Goal: Task Accomplishment & Management: Use online tool/utility

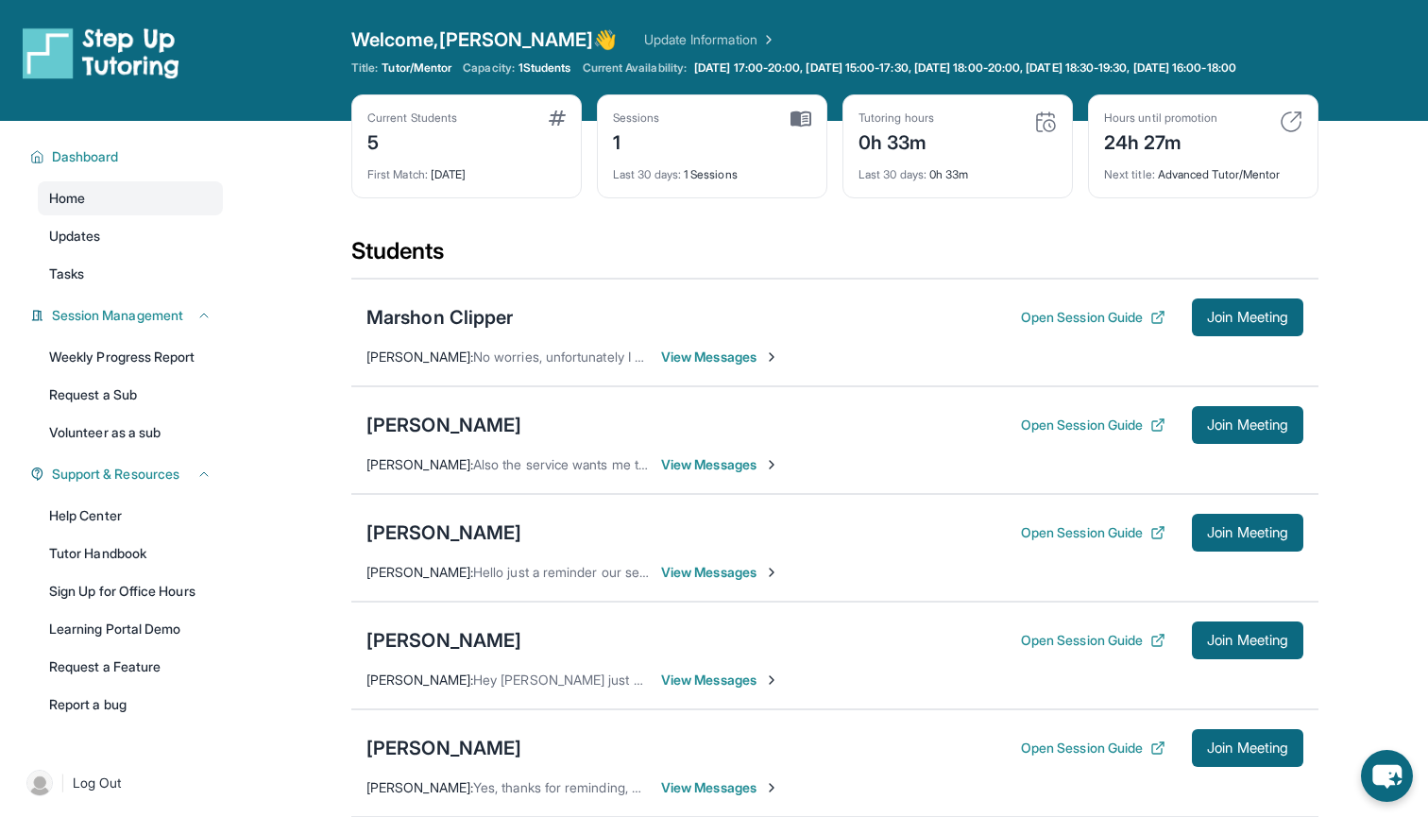
click at [1043, 133] on img at bounding box center [1045, 121] width 23 height 23
click at [940, 176] on div "Last 30 days : 0h 33m" at bounding box center [957, 169] width 198 height 26
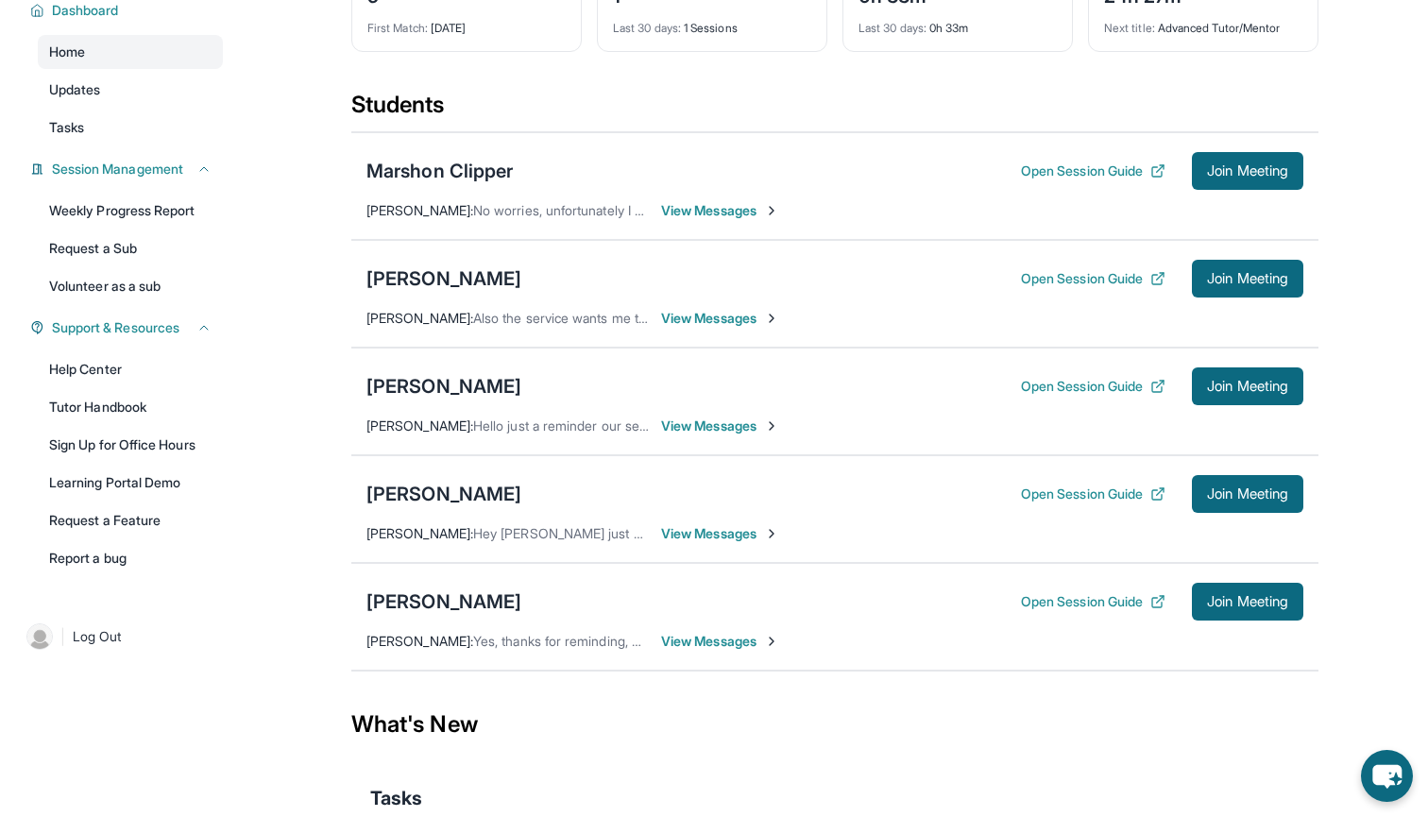
scroll to position [154, 0]
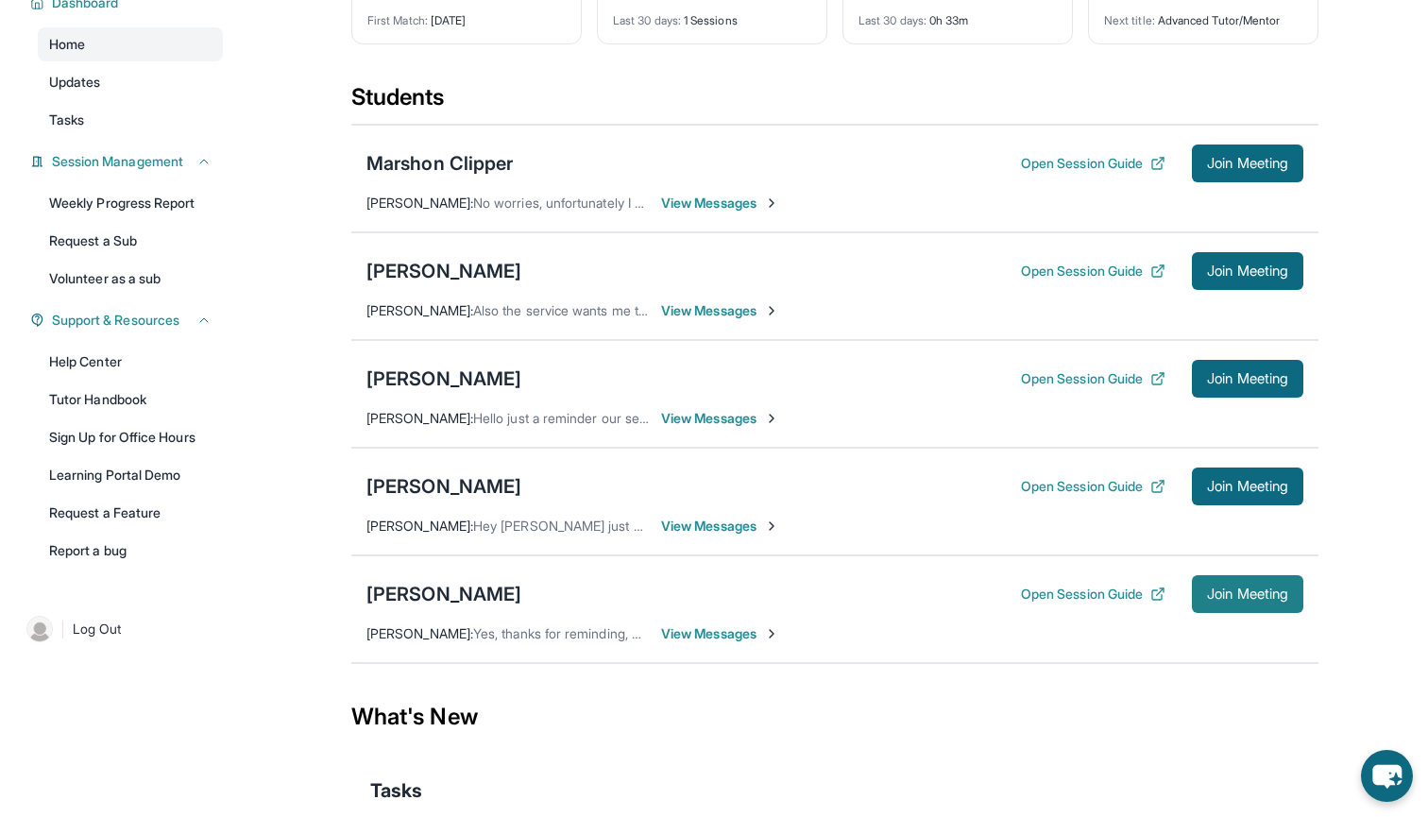
click at [1258, 600] on span "Join Meeting" at bounding box center [1247, 593] width 81 height 11
click at [1095, 603] on button "Open Session Guide" at bounding box center [1093, 594] width 144 height 19
click at [1273, 600] on span "Join Meeting" at bounding box center [1247, 593] width 81 height 11
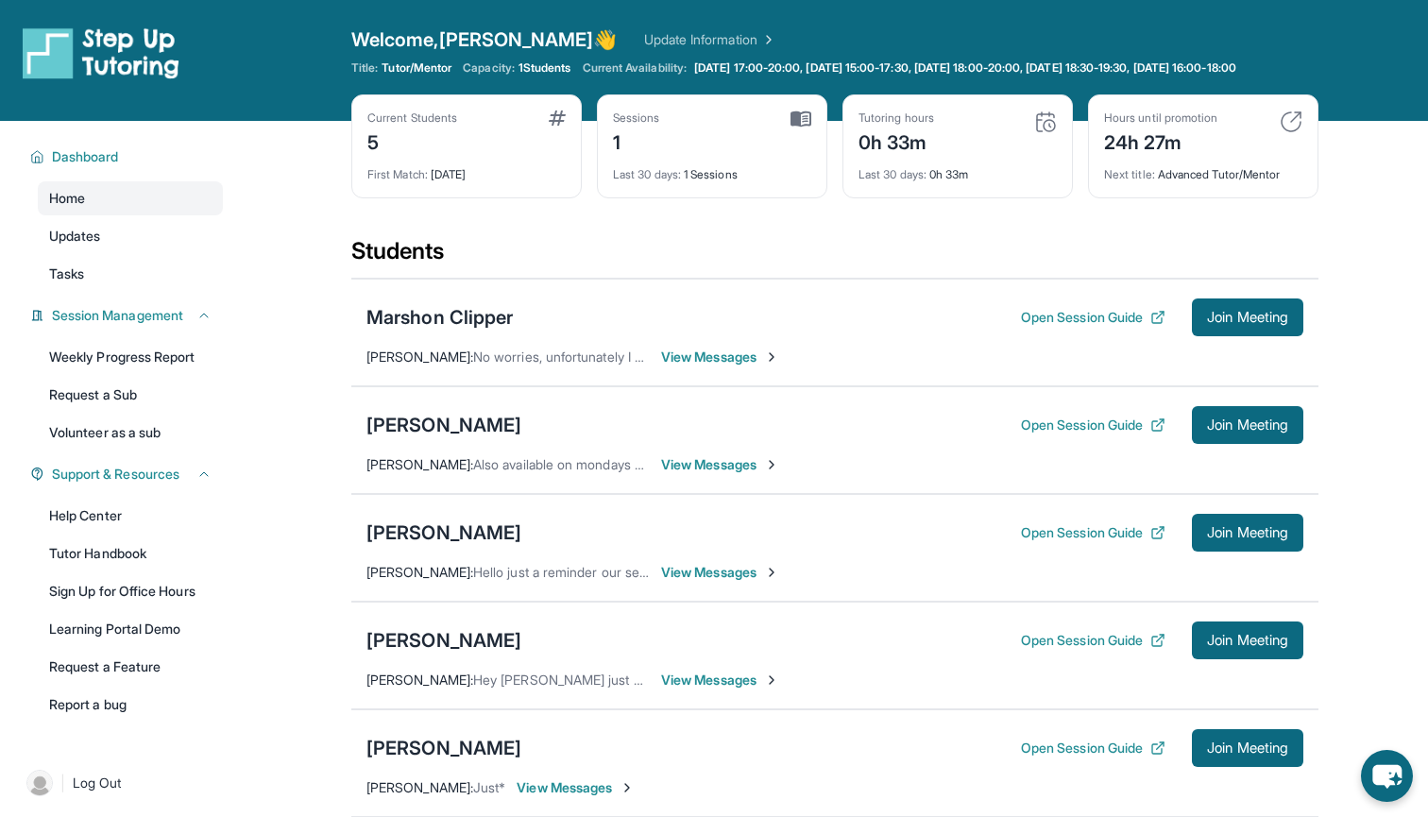
click at [1045, 133] on img at bounding box center [1045, 121] width 23 height 23
click at [750, 156] on div "Sessions 1" at bounding box center [712, 132] width 198 height 45
